Goal: Check status

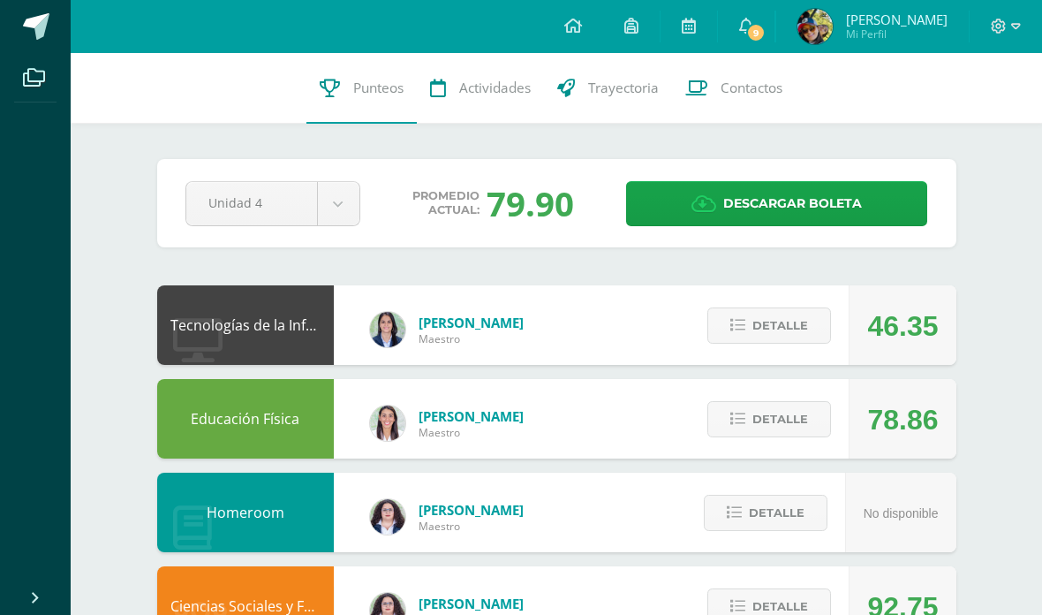
click at [799, 314] on span "Detalle" at bounding box center [780, 325] width 56 height 33
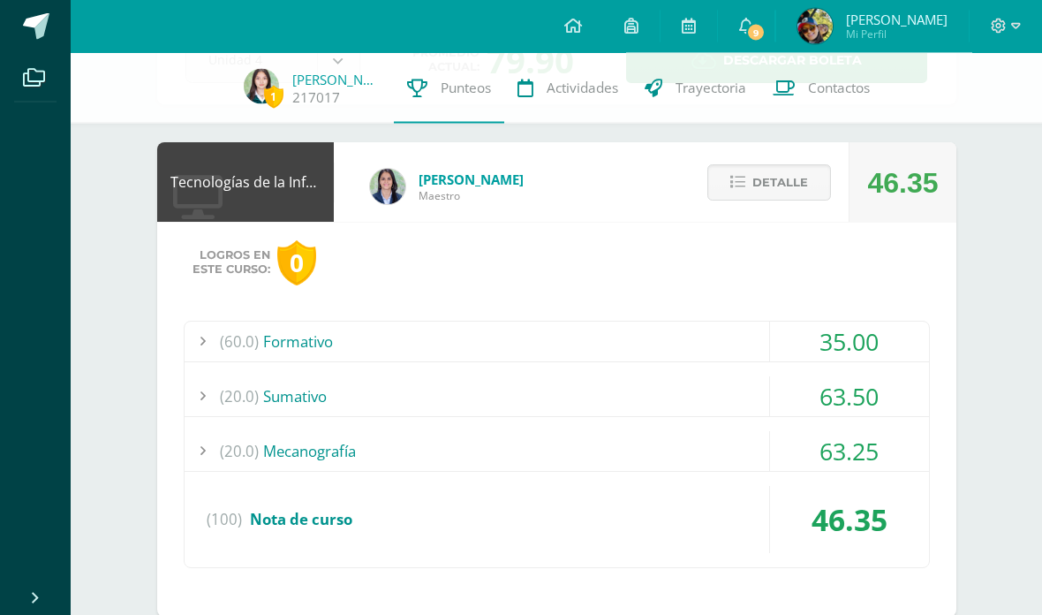
scroll to position [139, 0]
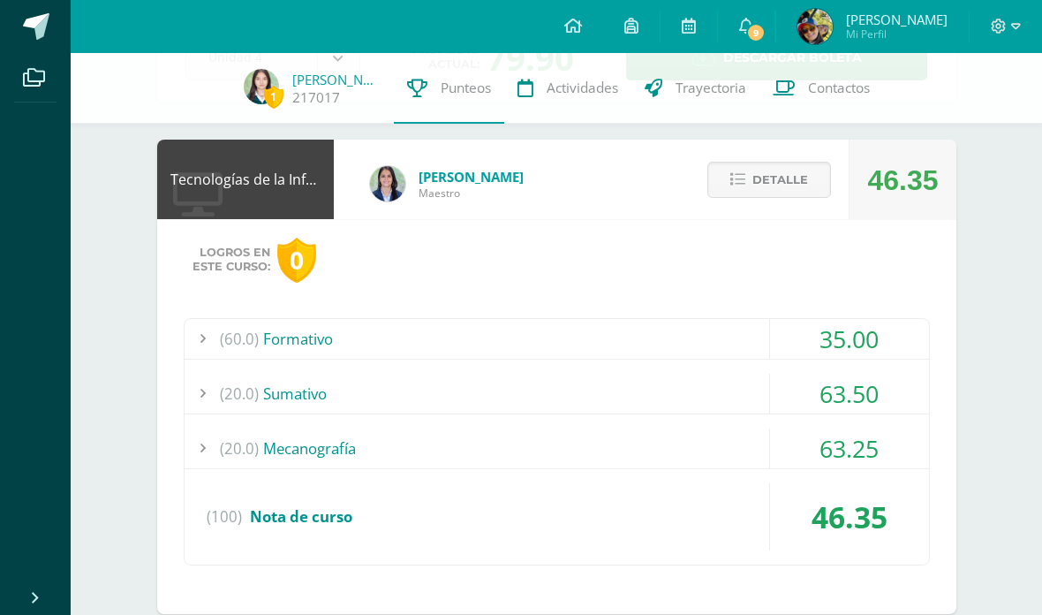
click at [746, 352] on div "(60.0) Formativo" at bounding box center [557, 339] width 745 height 40
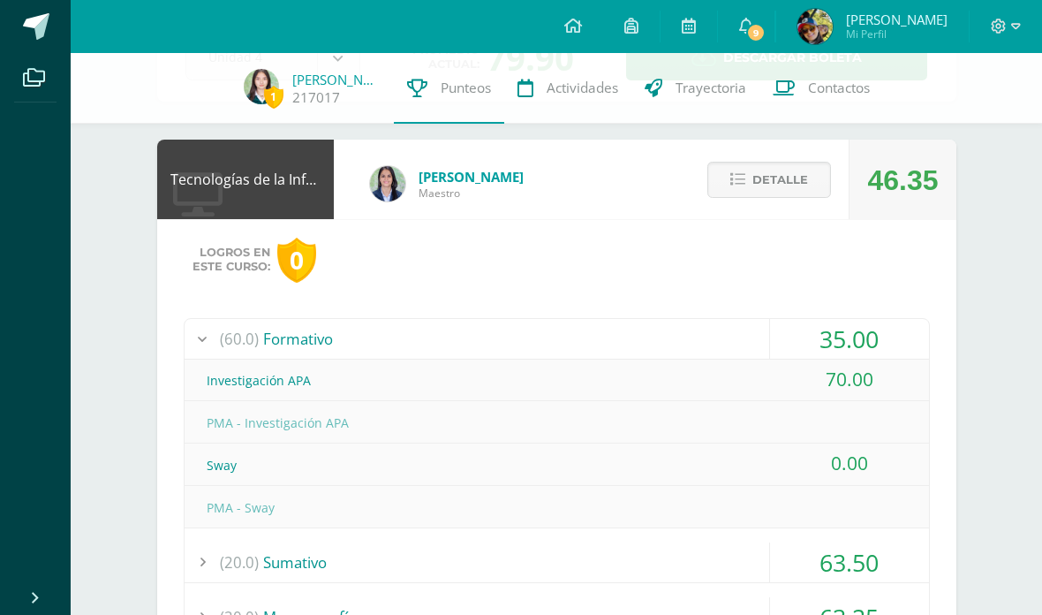
click at [747, 345] on div "(60.0) Formativo" at bounding box center [557, 339] width 745 height 40
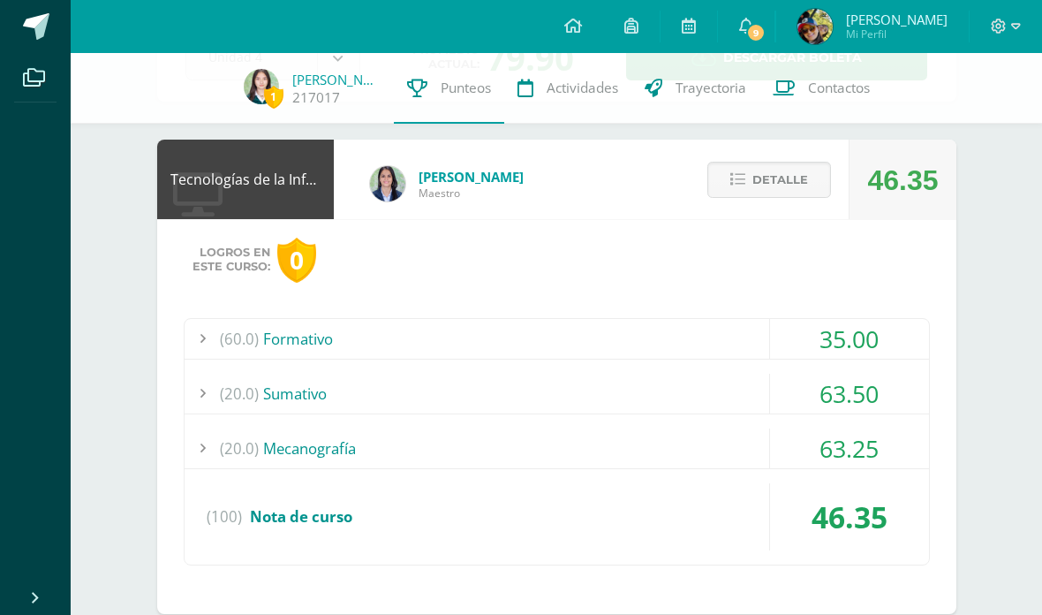
click at [706, 408] on div "(20.0) Sumativo" at bounding box center [557, 394] width 745 height 40
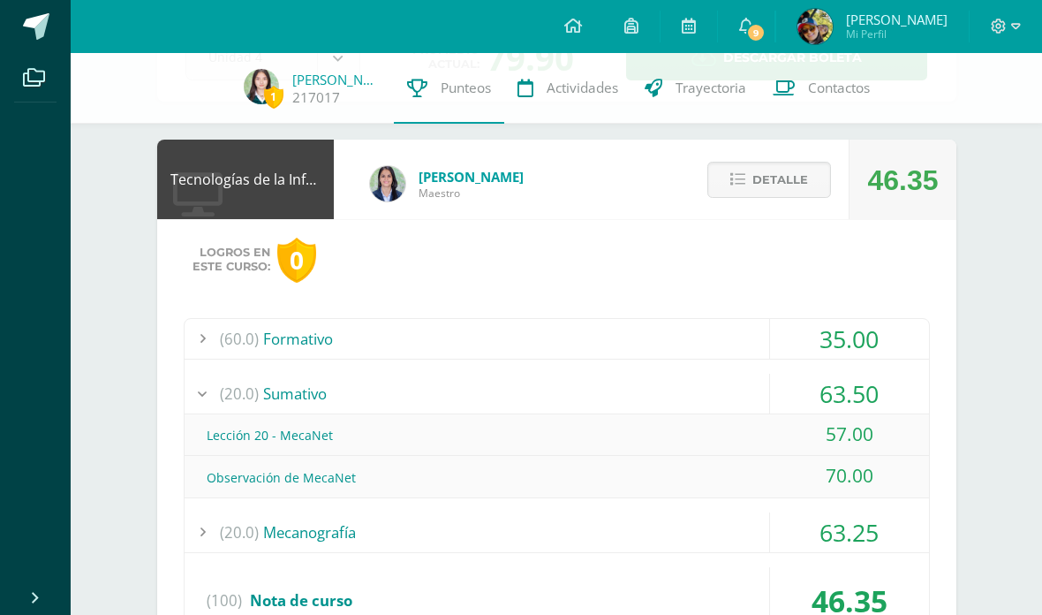
click at [654, 541] on div "(20.0) Mecanografía" at bounding box center [557, 532] width 745 height 40
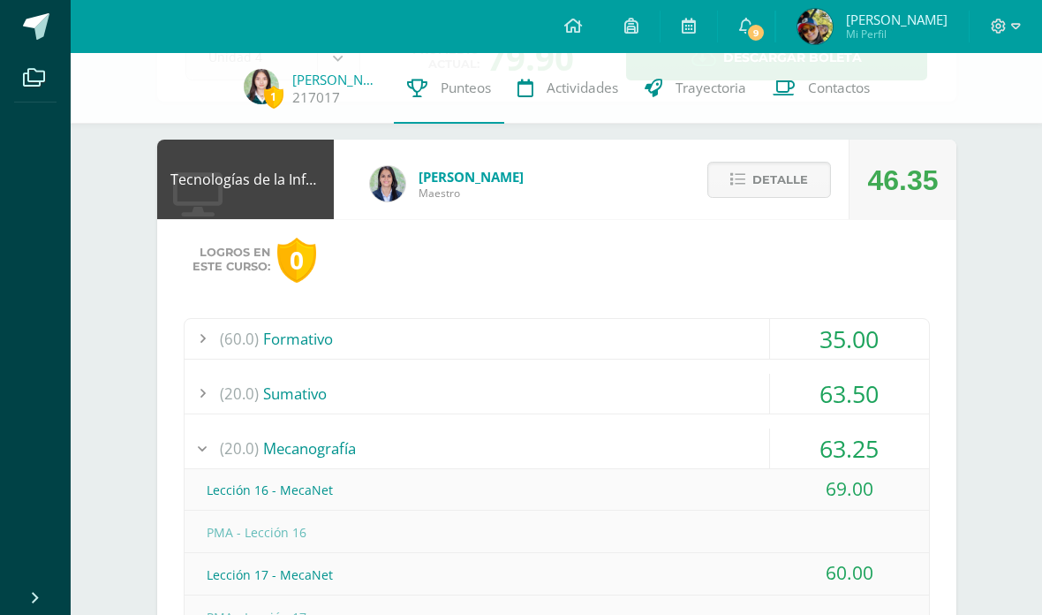
click at [639, 451] on div "(20.0) Mecanografía" at bounding box center [557, 448] width 745 height 40
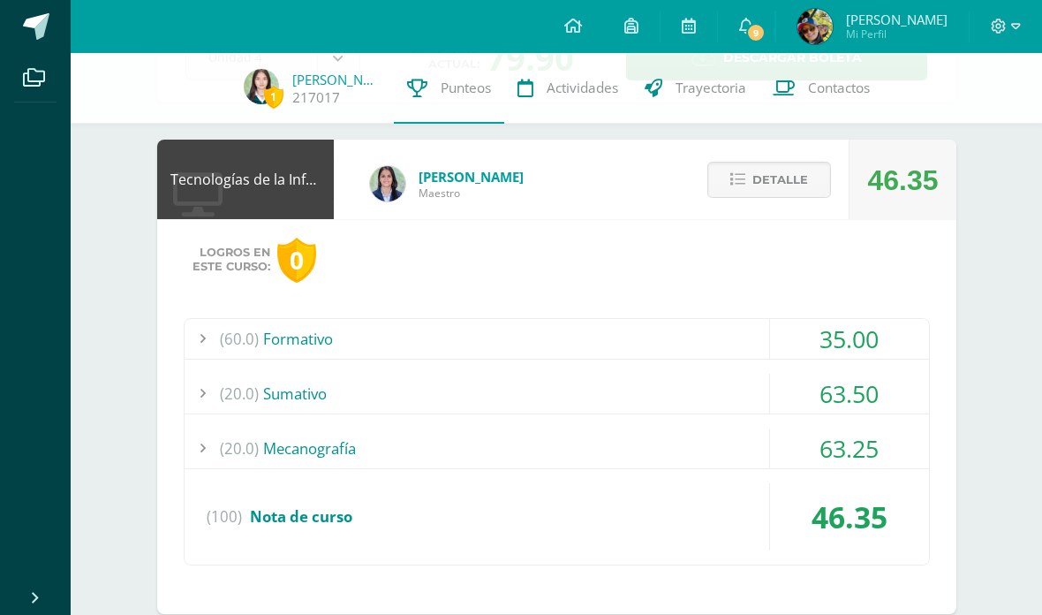
click at [714, 329] on div "(60.0) Formativo" at bounding box center [557, 339] width 745 height 40
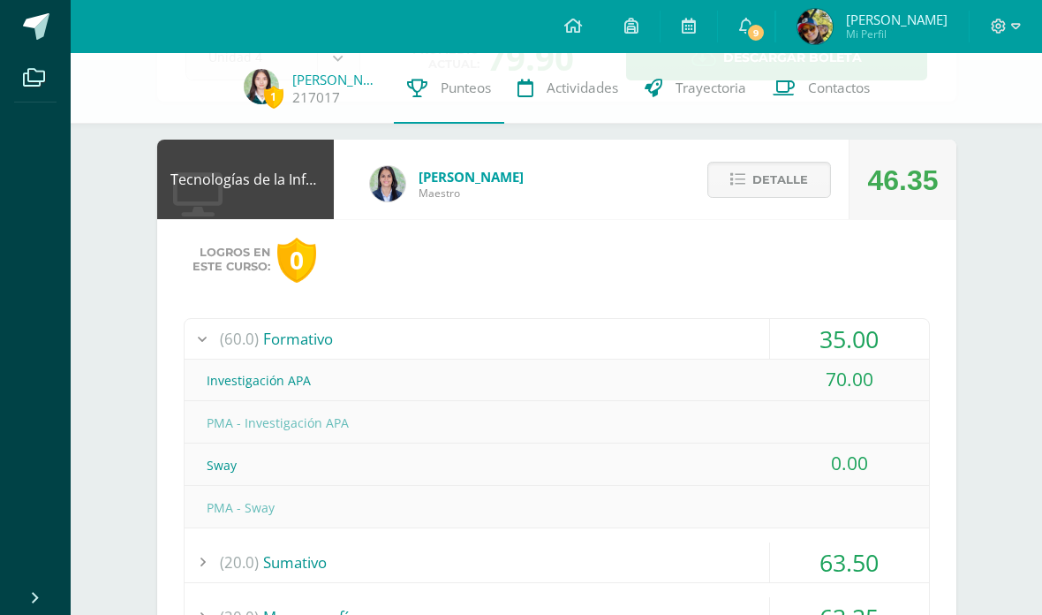
click at [729, 326] on div "(60.0) Formativo" at bounding box center [557, 339] width 745 height 40
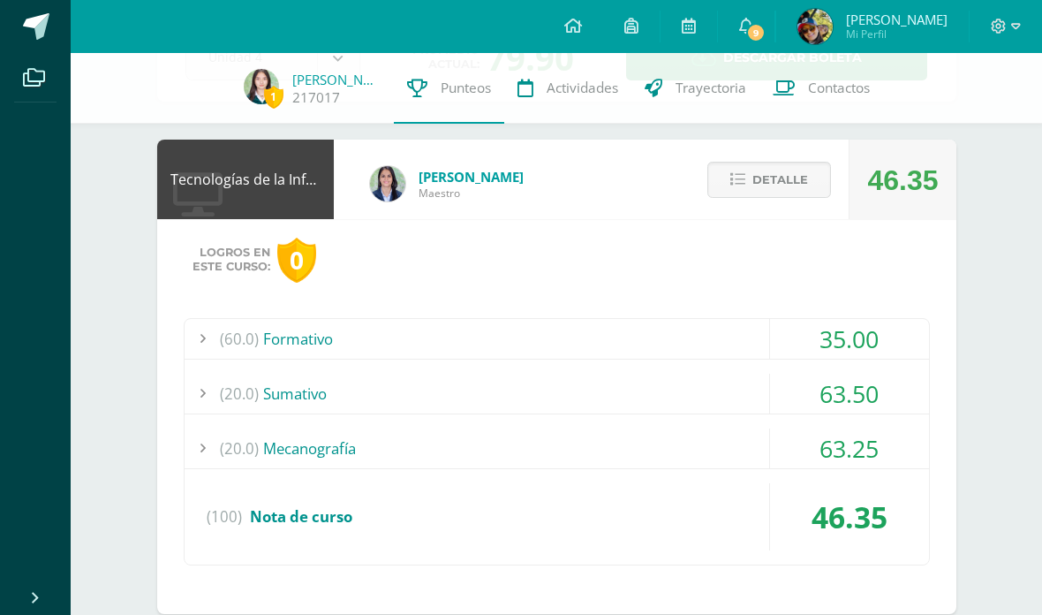
click at [797, 175] on span "Detalle" at bounding box center [780, 179] width 56 height 33
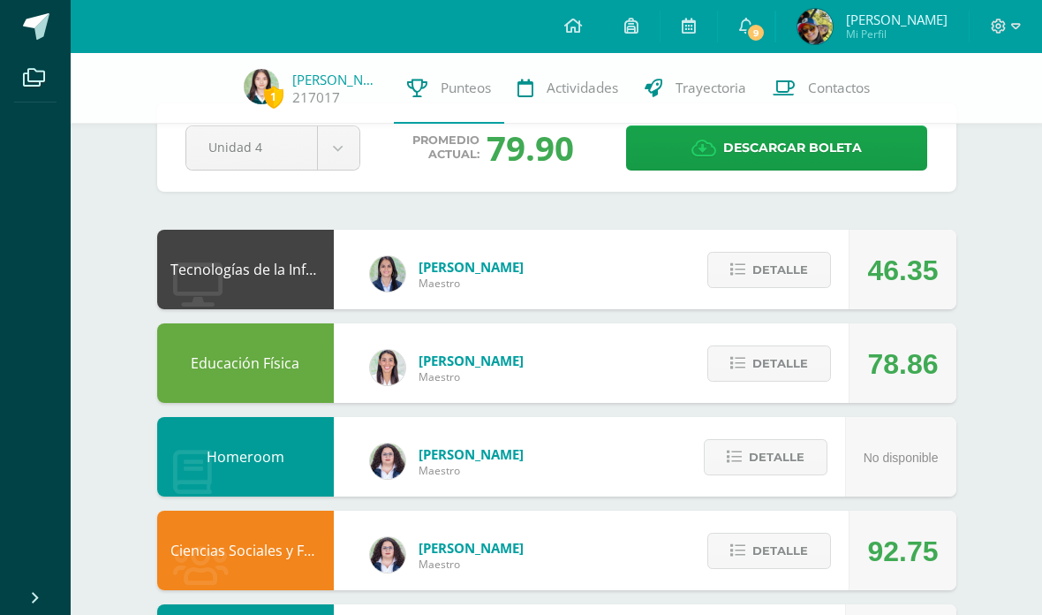
scroll to position [0, 0]
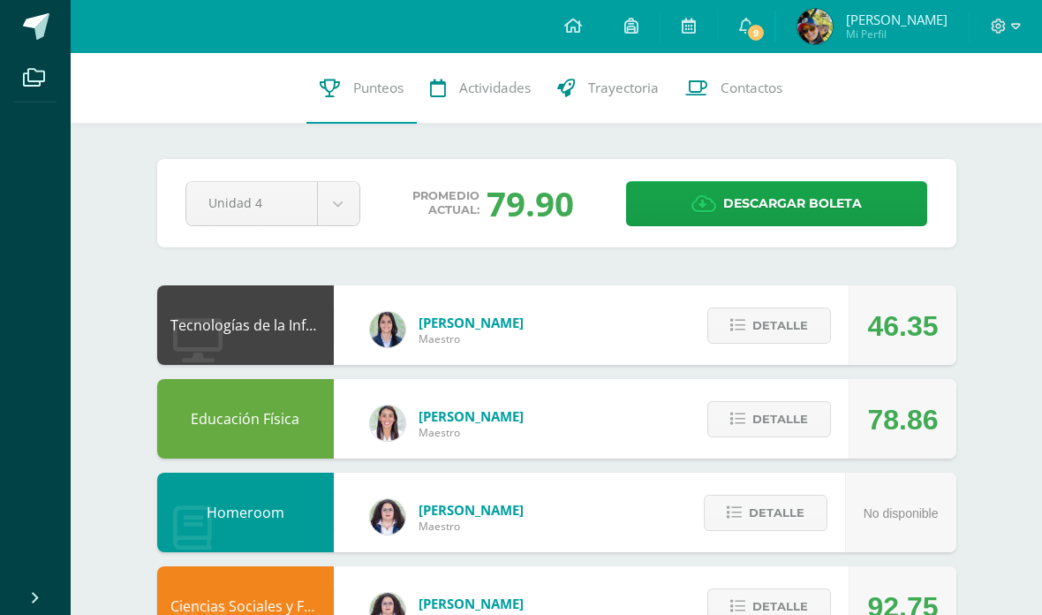
click at [881, 198] on link "Descargar boleta" at bounding box center [776, 203] width 301 height 45
